Goal: Task Accomplishment & Management: Use online tool/utility

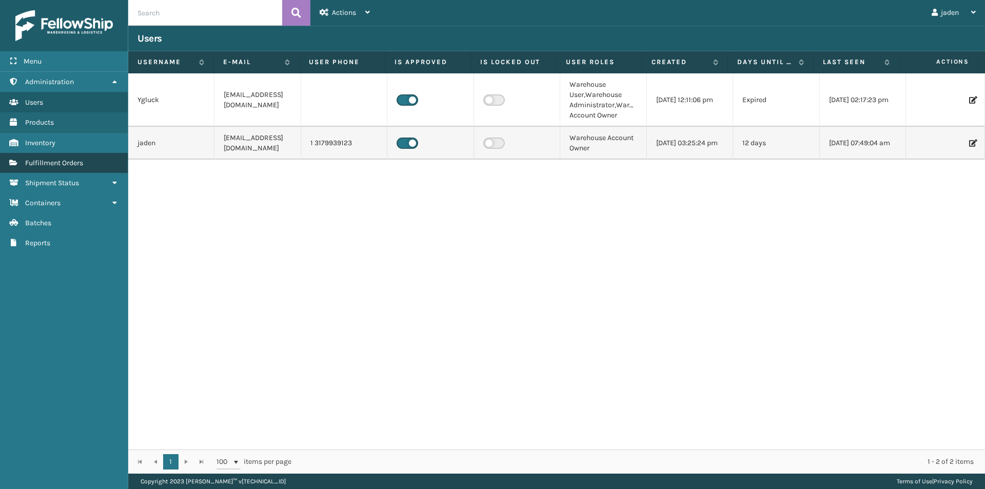
click at [91, 159] on link "Fulfillment Orders" at bounding box center [64, 163] width 128 height 20
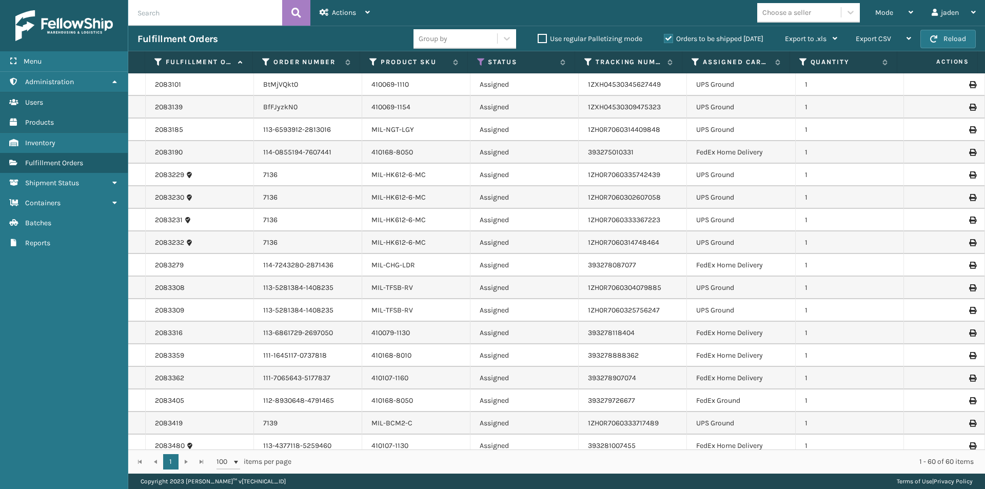
click at [668, 42] on label "Orders to be shipped [DATE]" at bounding box center [714, 38] width 100 height 9
click at [665, 40] on input "Orders to be shipped [DATE]" at bounding box center [664, 36] width 1 height 7
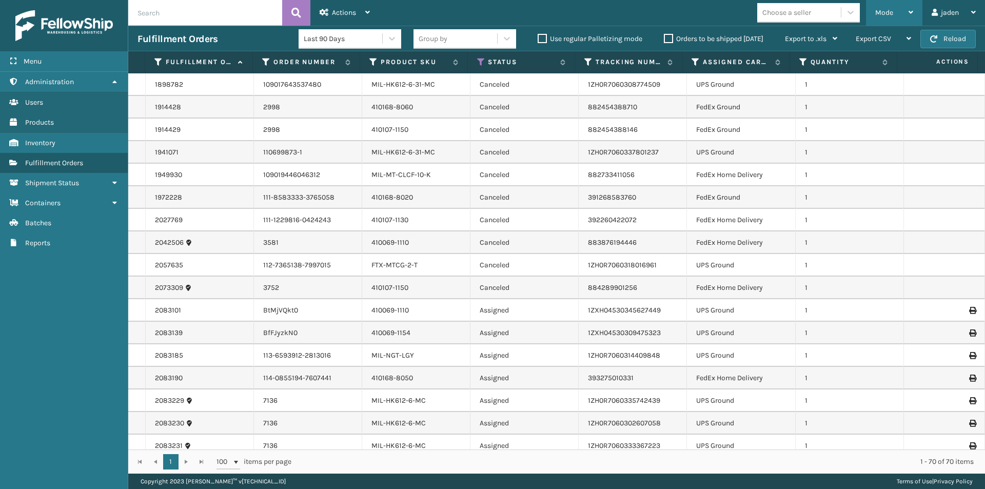
click at [886, 7] on div "Mode" at bounding box center [894, 13] width 38 height 26
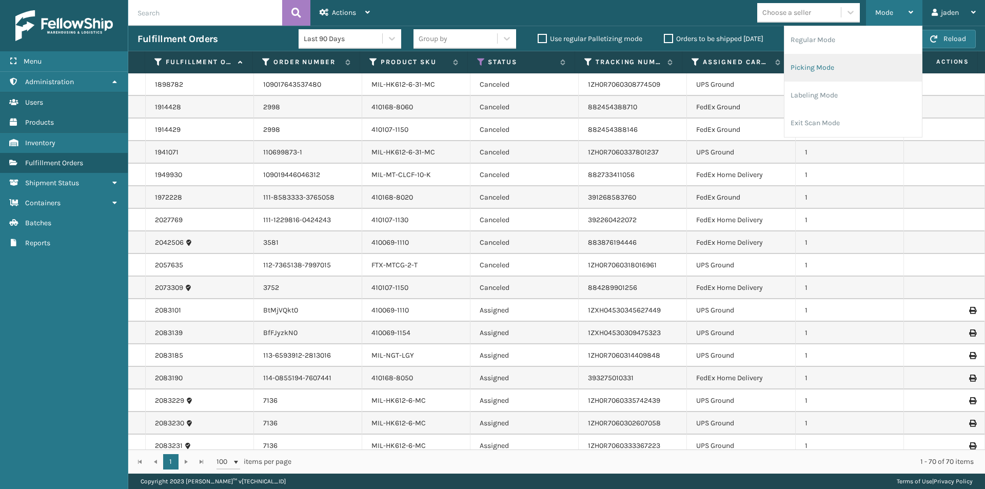
click at [844, 73] on li "Picking Mode" at bounding box center [854, 68] width 138 height 28
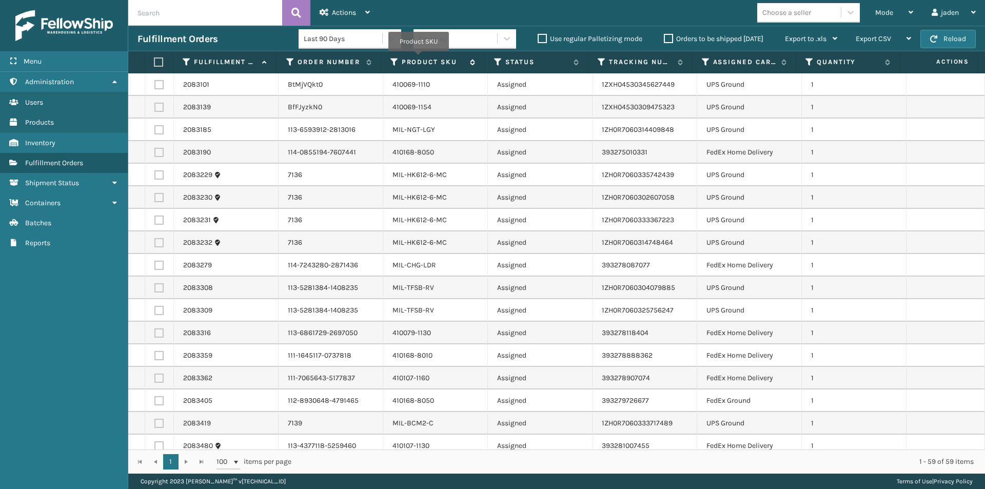
click at [419, 59] on label "Product SKU" at bounding box center [433, 61] width 63 height 9
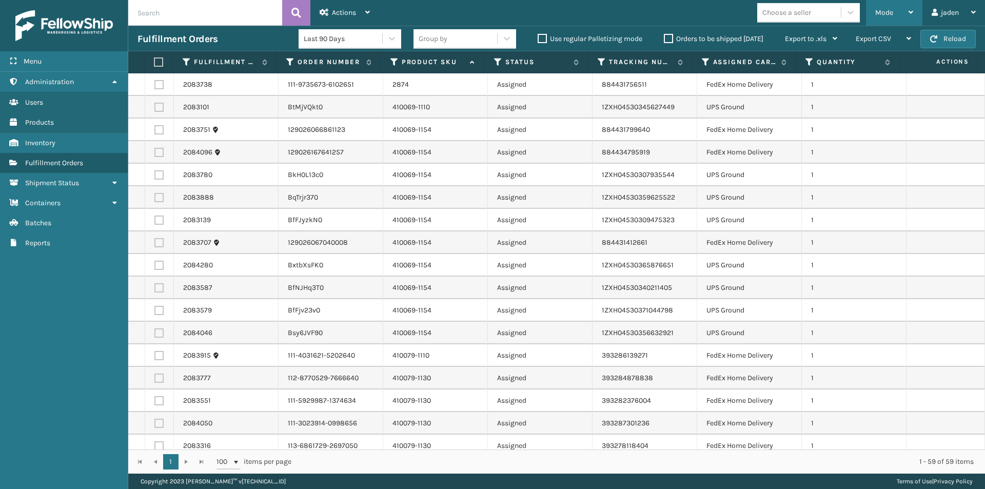
click at [899, 14] on div "Mode" at bounding box center [894, 13] width 38 height 26
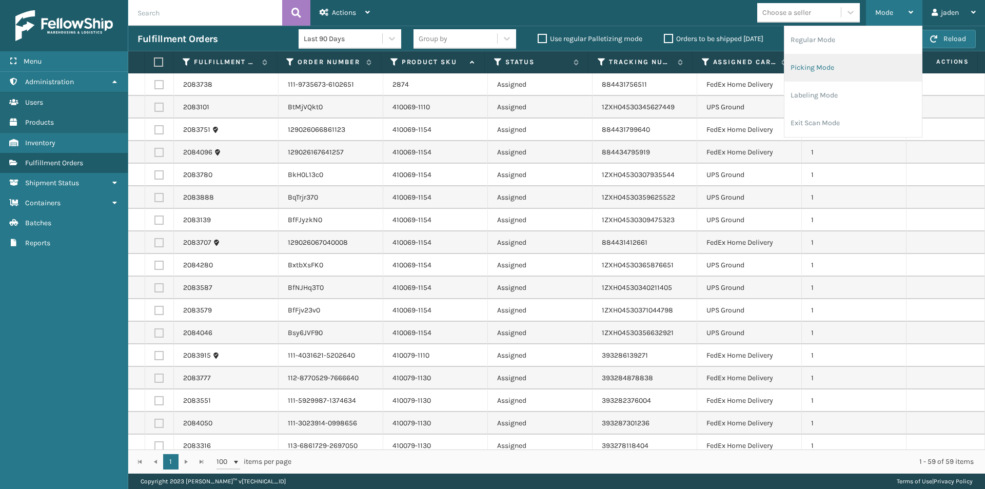
click at [849, 65] on li "Picking Mode" at bounding box center [854, 68] width 138 height 28
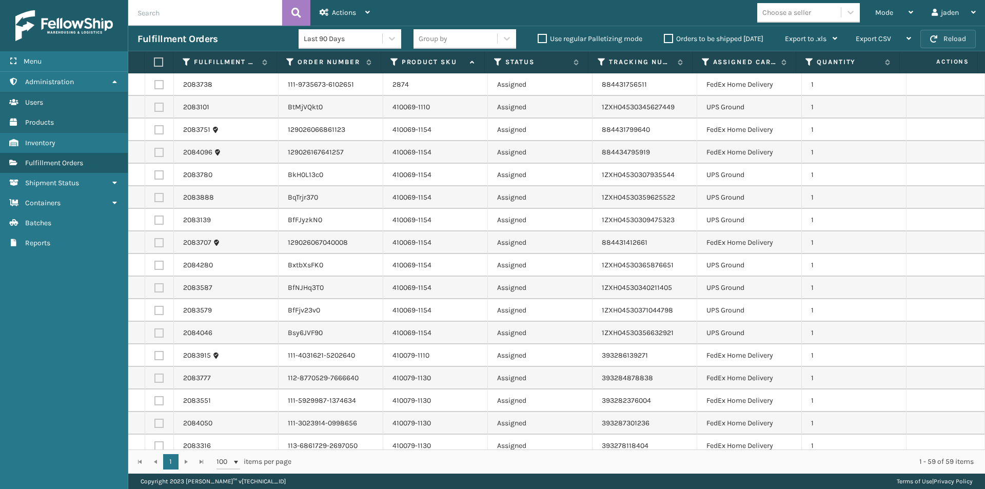
click at [934, 43] on button "Reload" at bounding box center [948, 39] width 55 height 18
click at [903, 13] on div "Mode" at bounding box center [894, 13] width 38 height 26
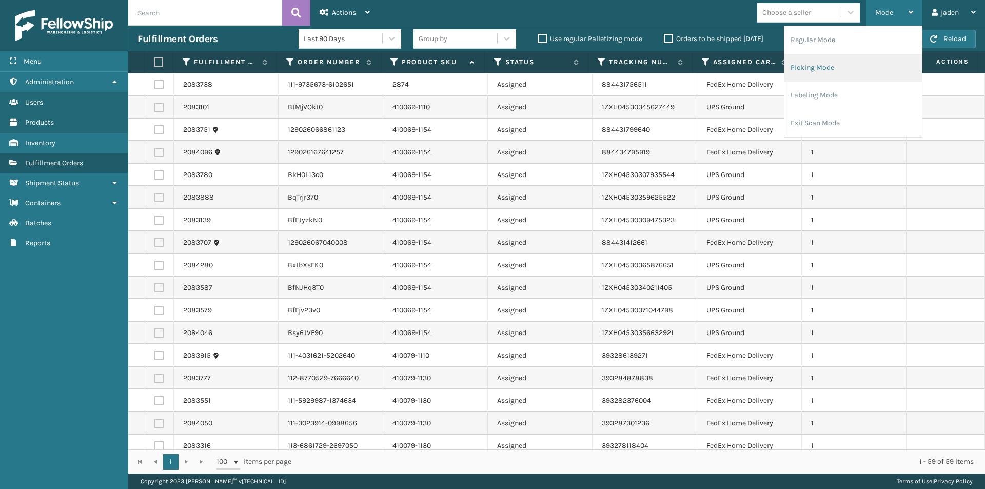
click at [821, 78] on li "Picking Mode" at bounding box center [854, 68] width 138 height 28
